Goal: Check status

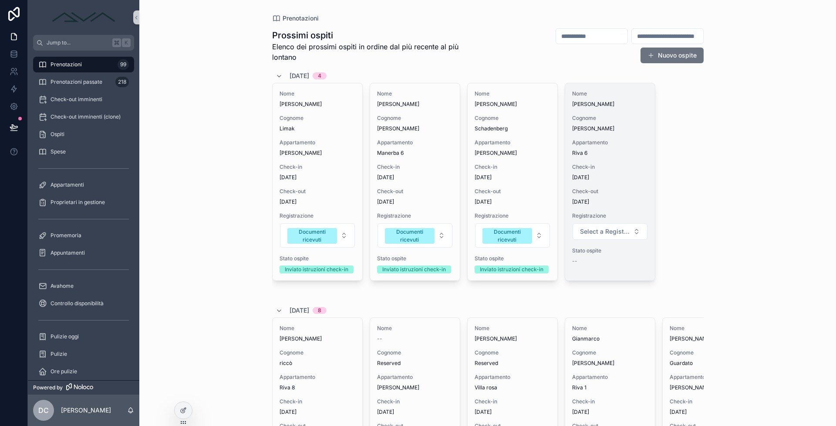
scroll to position [2, 0]
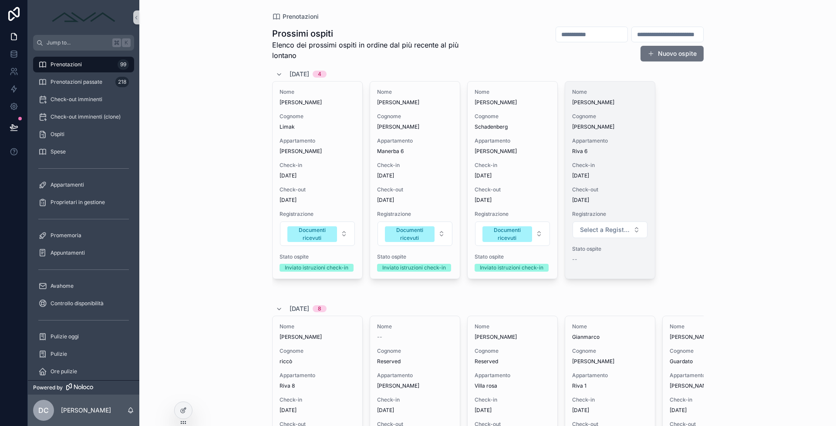
click at [625, 158] on div "Nome [PERSON_NAME] [PERSON_NAME] Appartamento Riva 6 Check-in [DATE] Check-out …" at bounding box center [610, 179] width 90 height 197
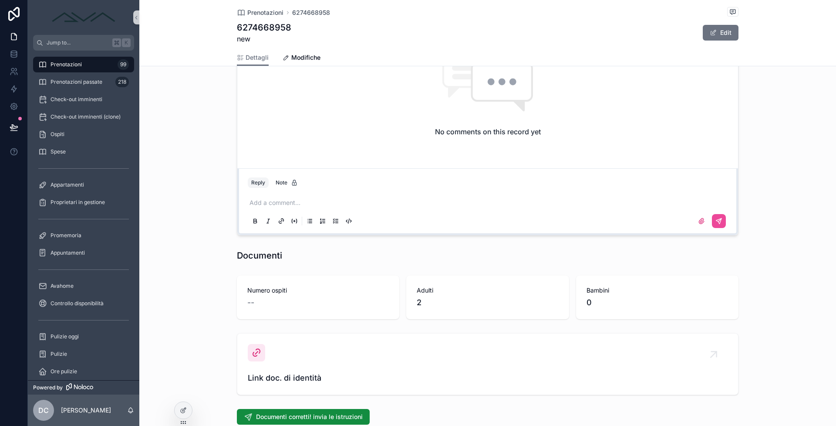
scroll to position [722, 0]
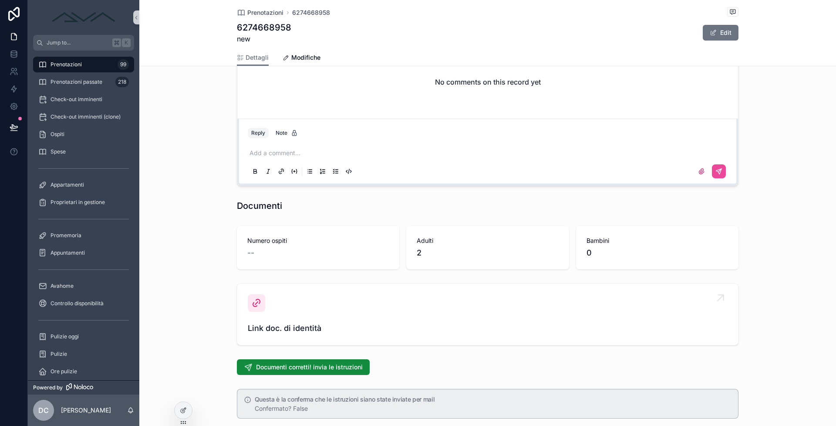
click at [340, 316] on div "Link doc. di identità" at bounding box center [488, 314] width 480 height 40
drag, startPoint x: 308, startPoint y: 320, endPoint x: 304, endPoint y: 318, distance: 4.7
click at [308, 320] on div "Link doc. di identità" at bounding box center [488, 314] width 480 height 40
click at [293, 308] on div "Link doc. di identità" at bounding box center [488, 314] width 480 height 40
click at [292, 308] on div "Link doc. di identità" at bounding box center [488, 314] width 480 height 40
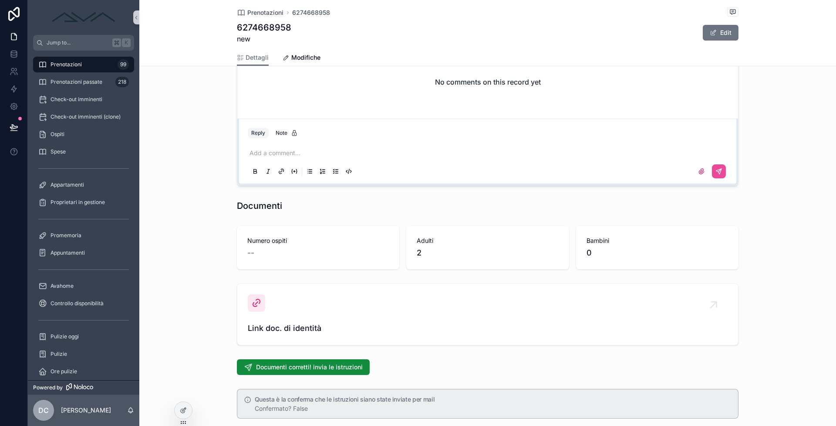
scroll to position [720, 0]
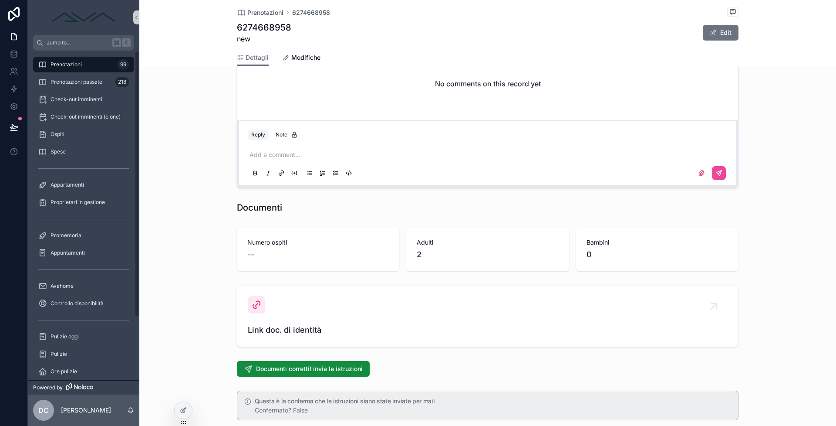
click at [93, 64] on div "Prenotazioni 99" at bounding box center [83, 64] width 91 height 14
